Goal: Navigation & Orientation: Find specific page/section

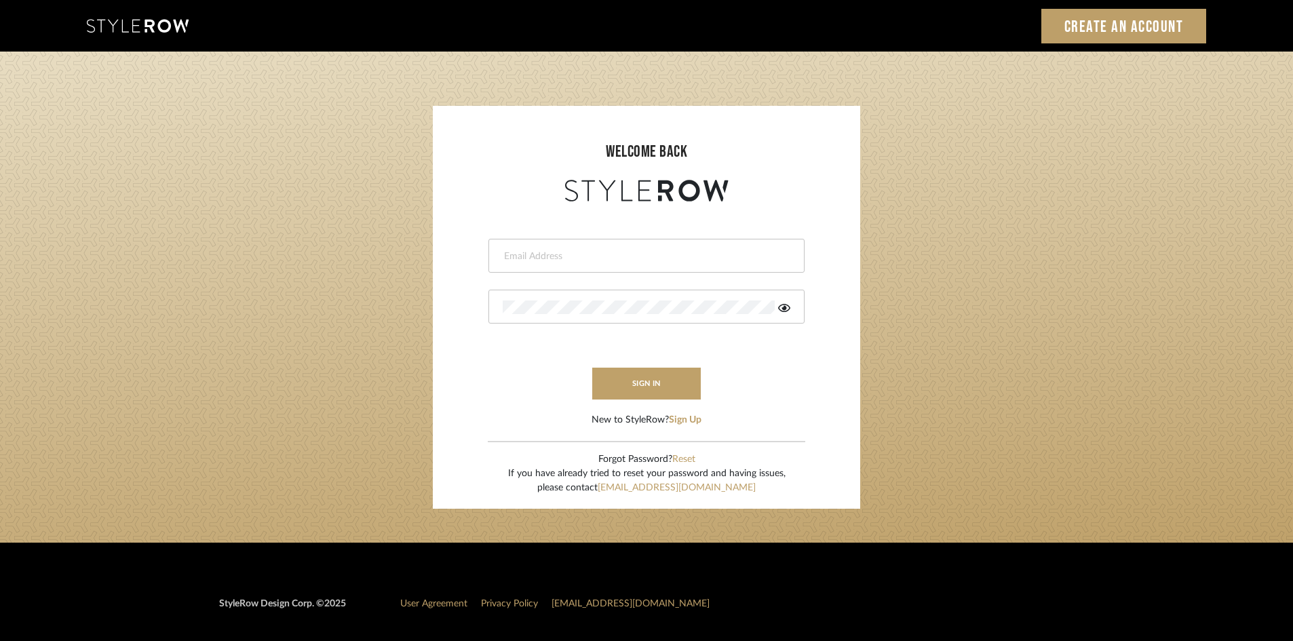
type input "ali.altamash24@gmail.com"
drag, startPoint x: 584, startPoint y: 408, endPoint x: 600, endPoint y: 393, distance: 21.1
click at [585, 408] on form "ali.altamash24@gmail.com sign in New to StyleRow? Sign Up" at bounding box center [646, 316] width 400 height 222
click at [600, 393] on button "sign in" at bounding box center [646, 384] width 109 height 32
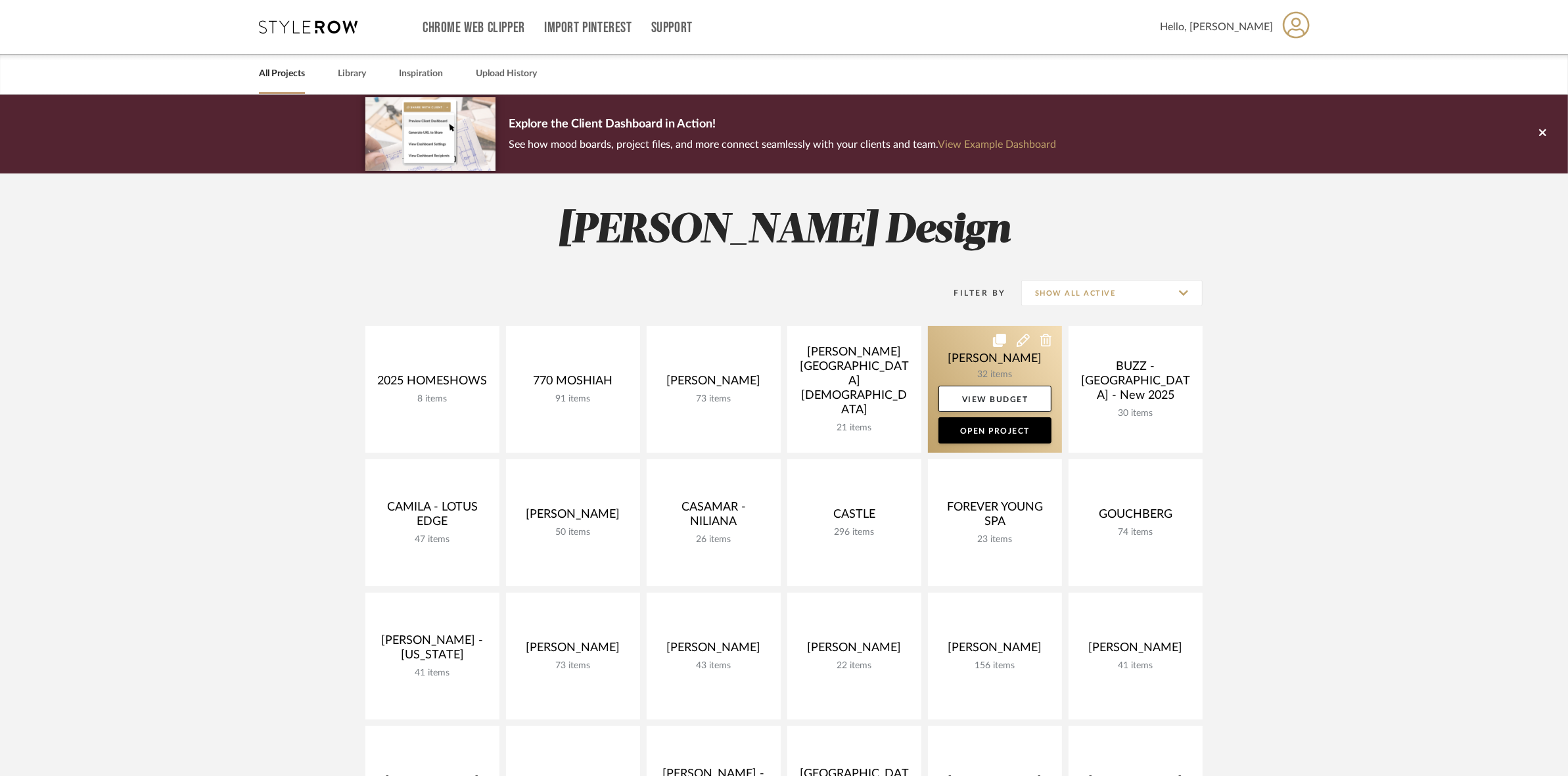
click at [960, 359] on link at bounding box center [995, 388] width 134 height 127
